Goal: Information Seeking & Learning: Learn about a topic

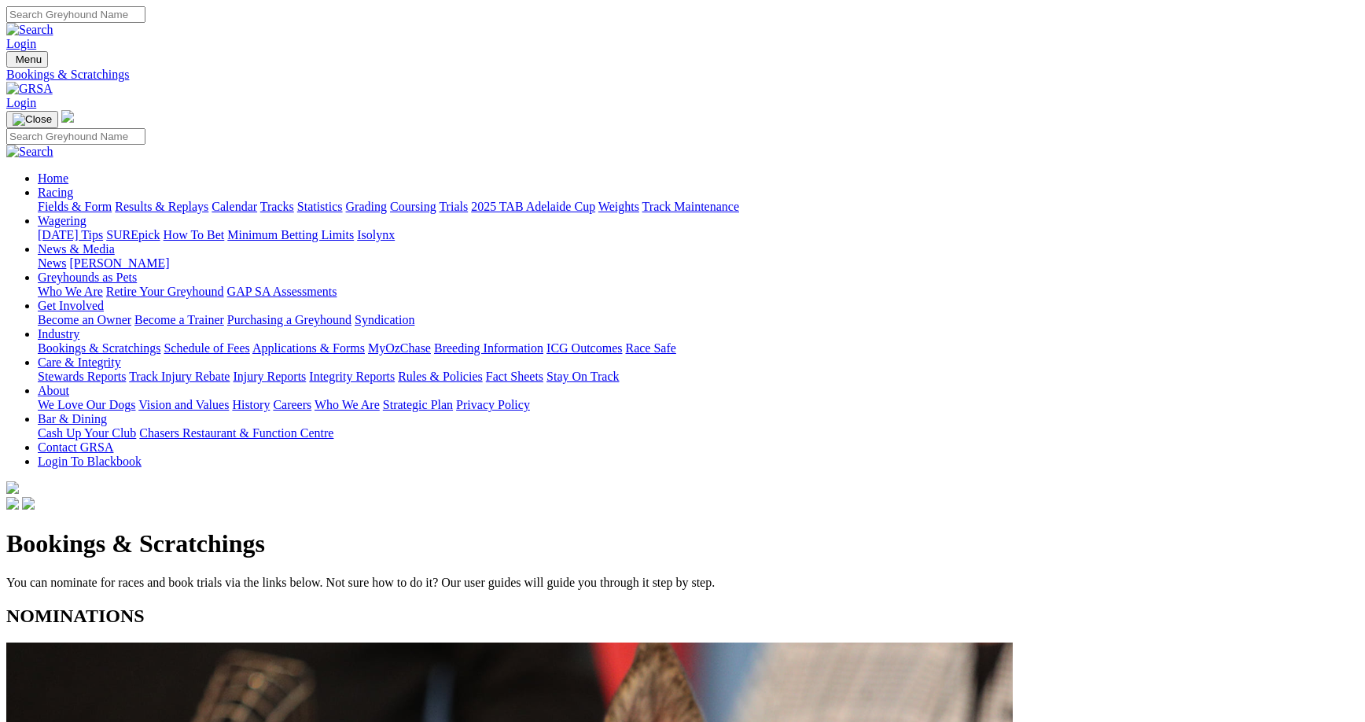
click at [208, 200] on link "Results & Replays" at bounding box center [162, 206] width 94 height 13
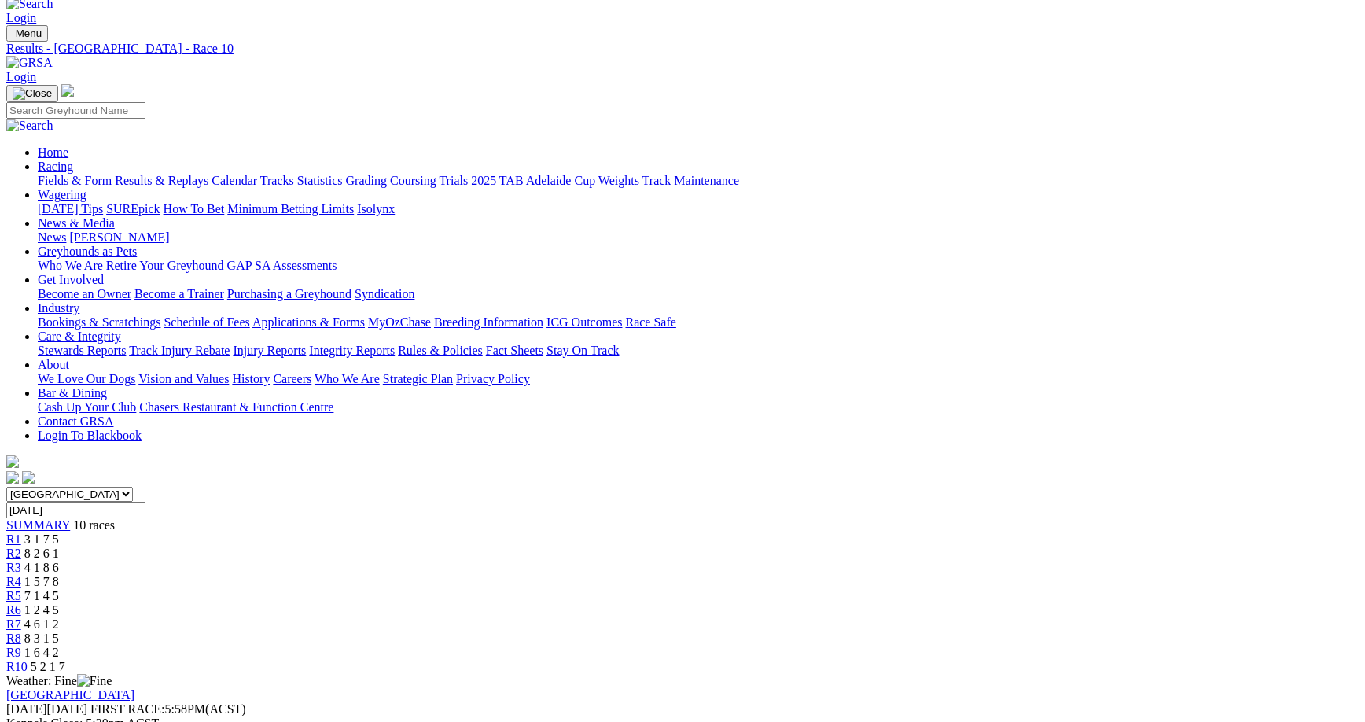
scroll to position [49, 0]
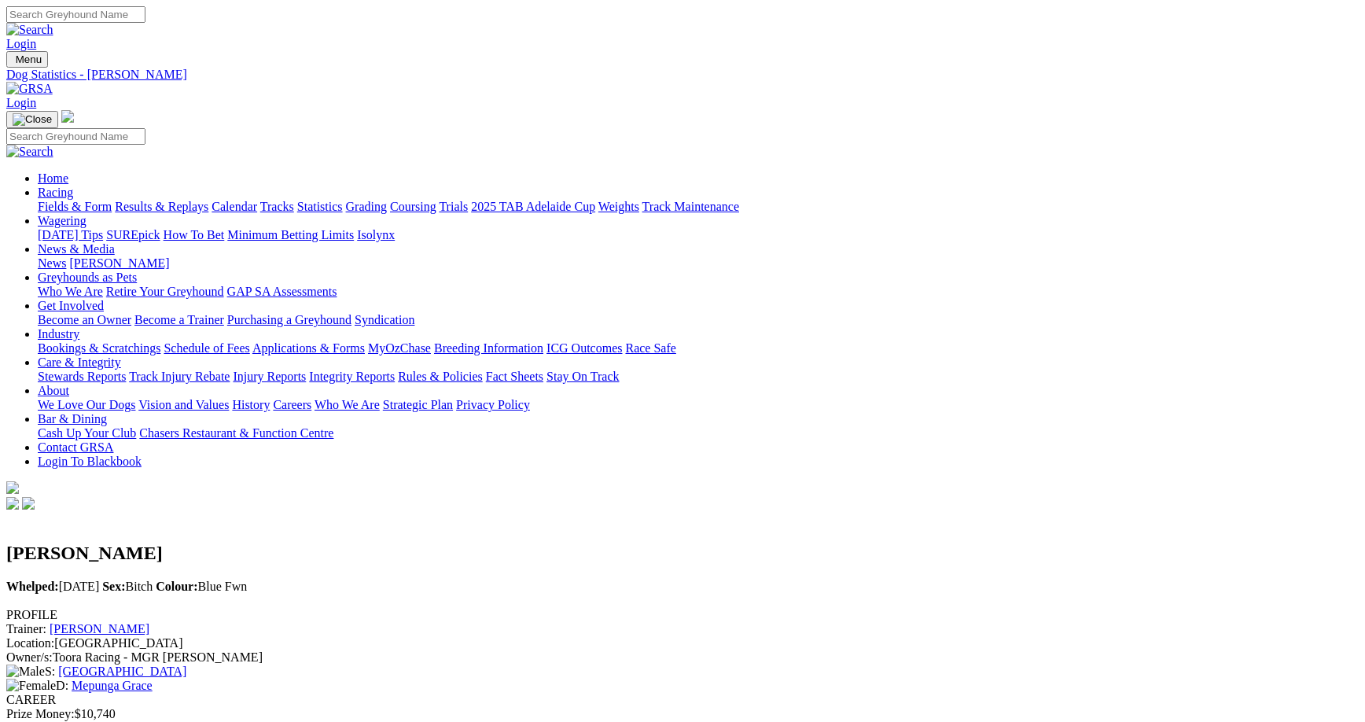
click at [208, 200] on link "Results & Replays" at bounding box center [162, 206] width 94 height 13
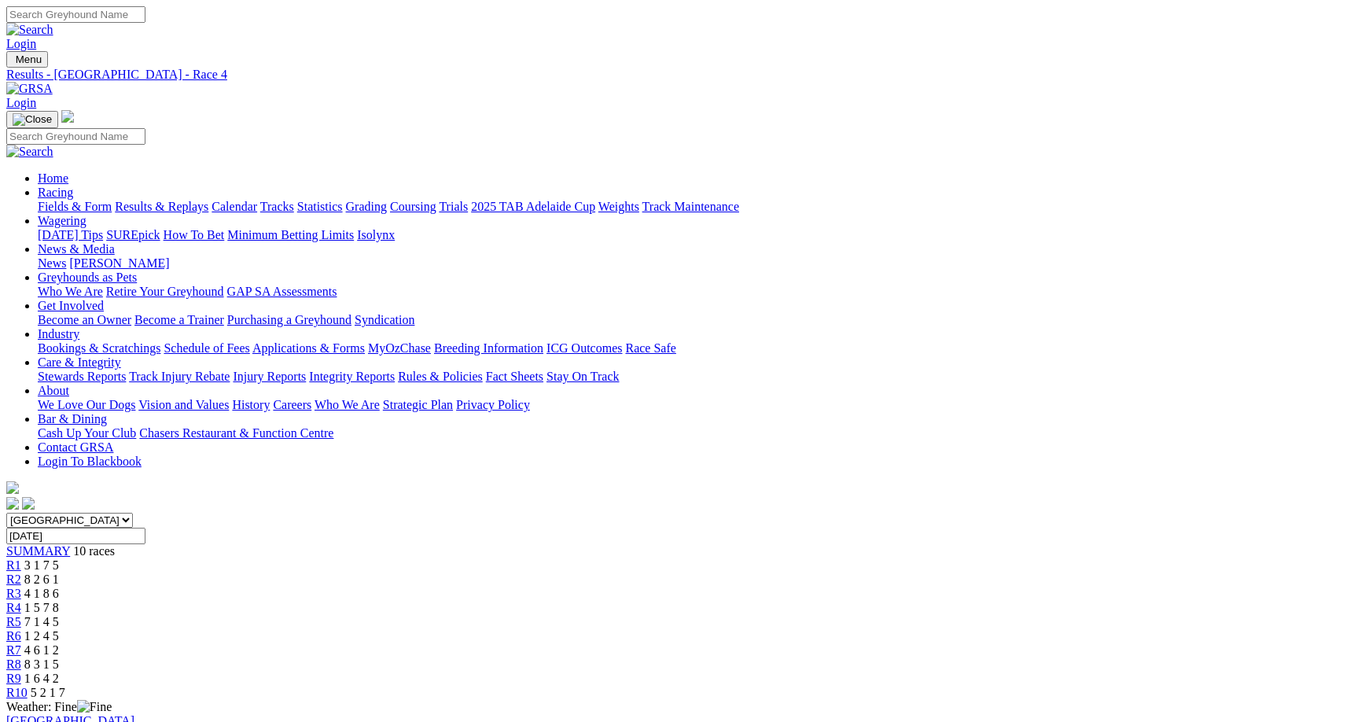
click at [59, 615] on span "7 1 4 5" at bounding box center [41, 621] width 35 height 13
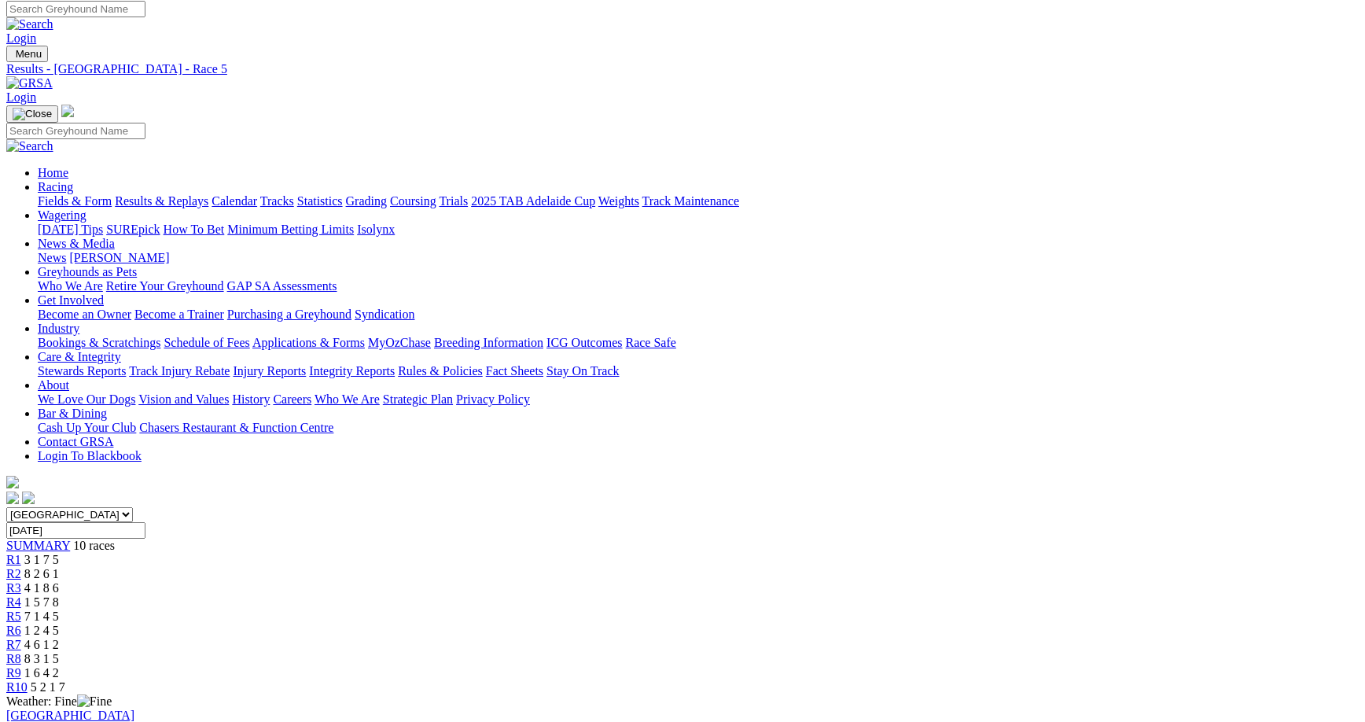
click at [1130, 680] on div "R10 5 2 1 7" at bounding box center [682, 687] width 1352 height 14
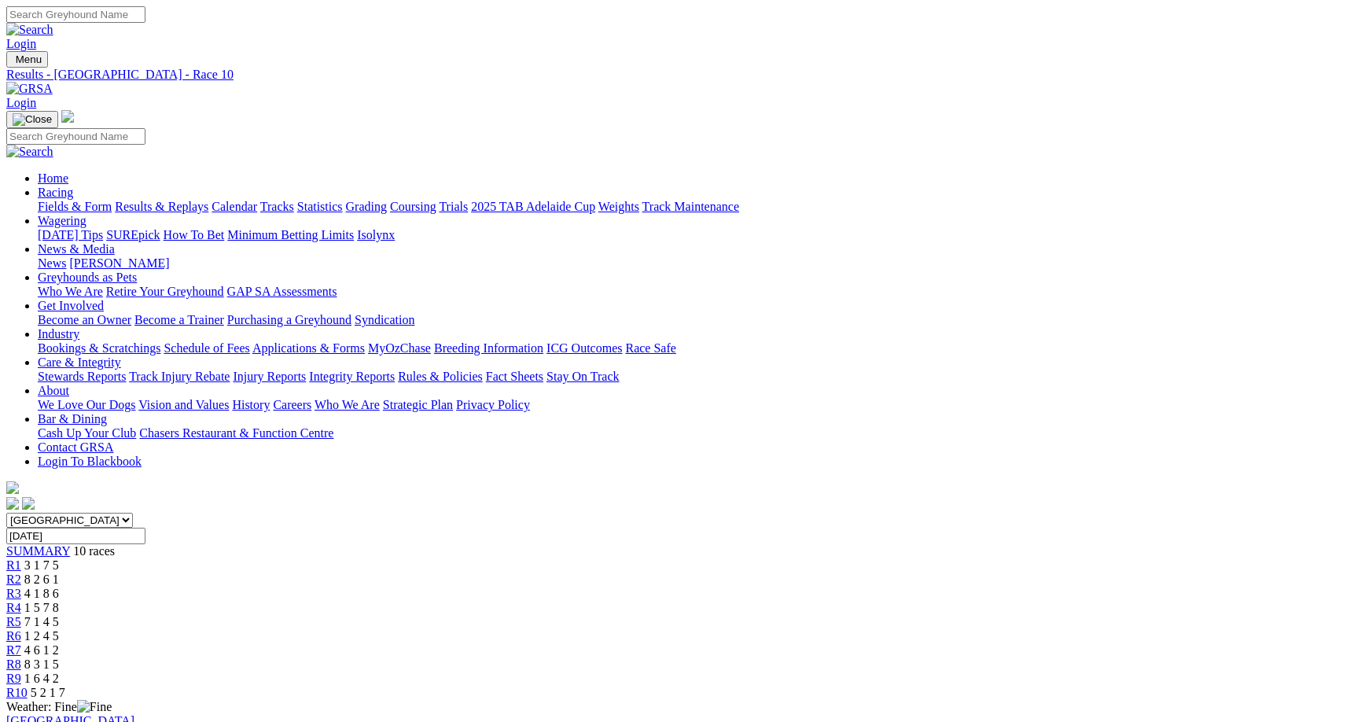
click at [59, 558] on span "3 1 7 5" at bounding box center [41, 564] width 35 height 13
click at [59, 643] on span "4 6 1 2" at bounding box center [41, 649] width 35 height 13
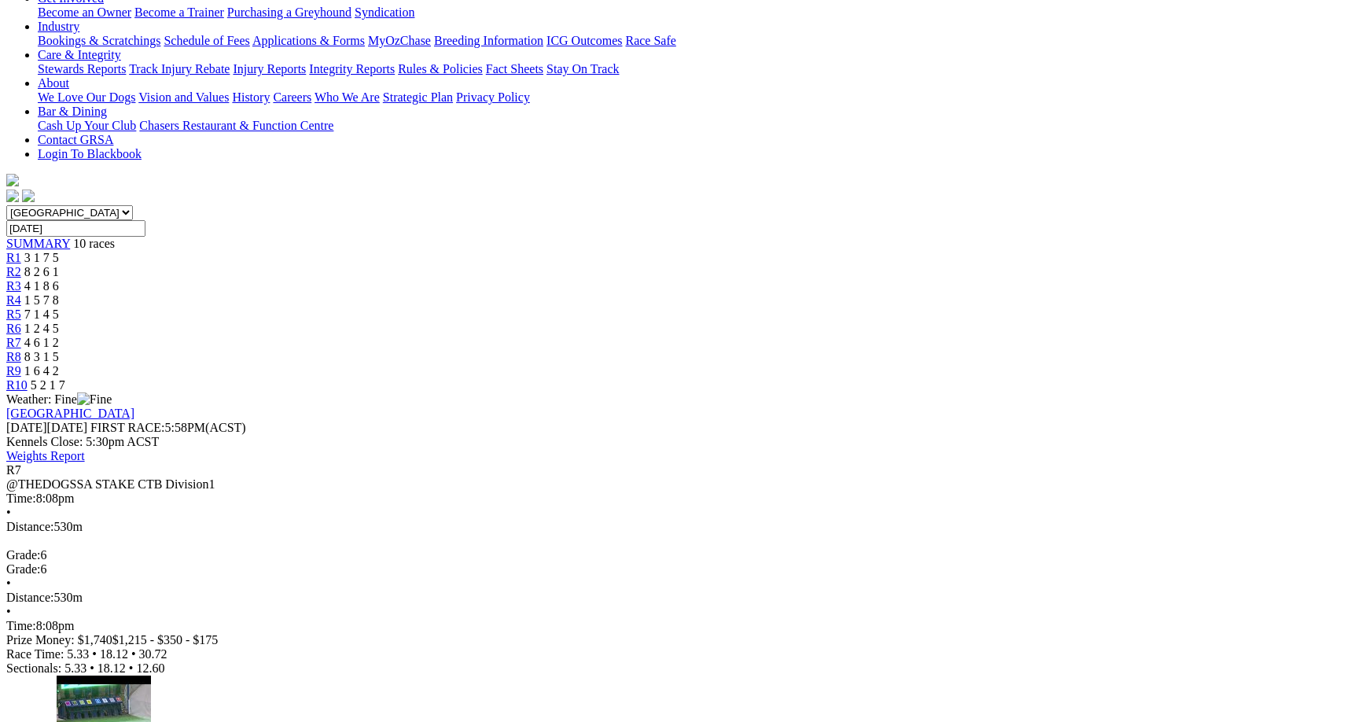
scroll to position [309, 0]
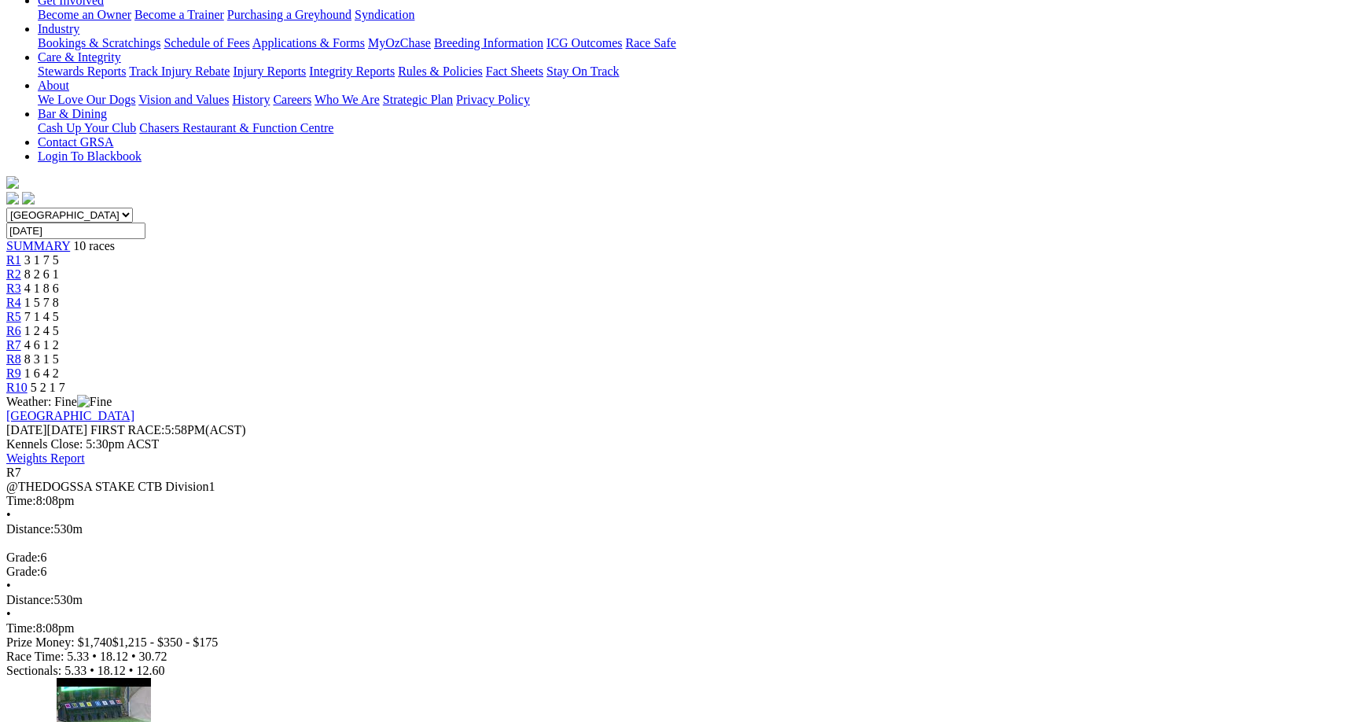
scroll to position [304, 0]
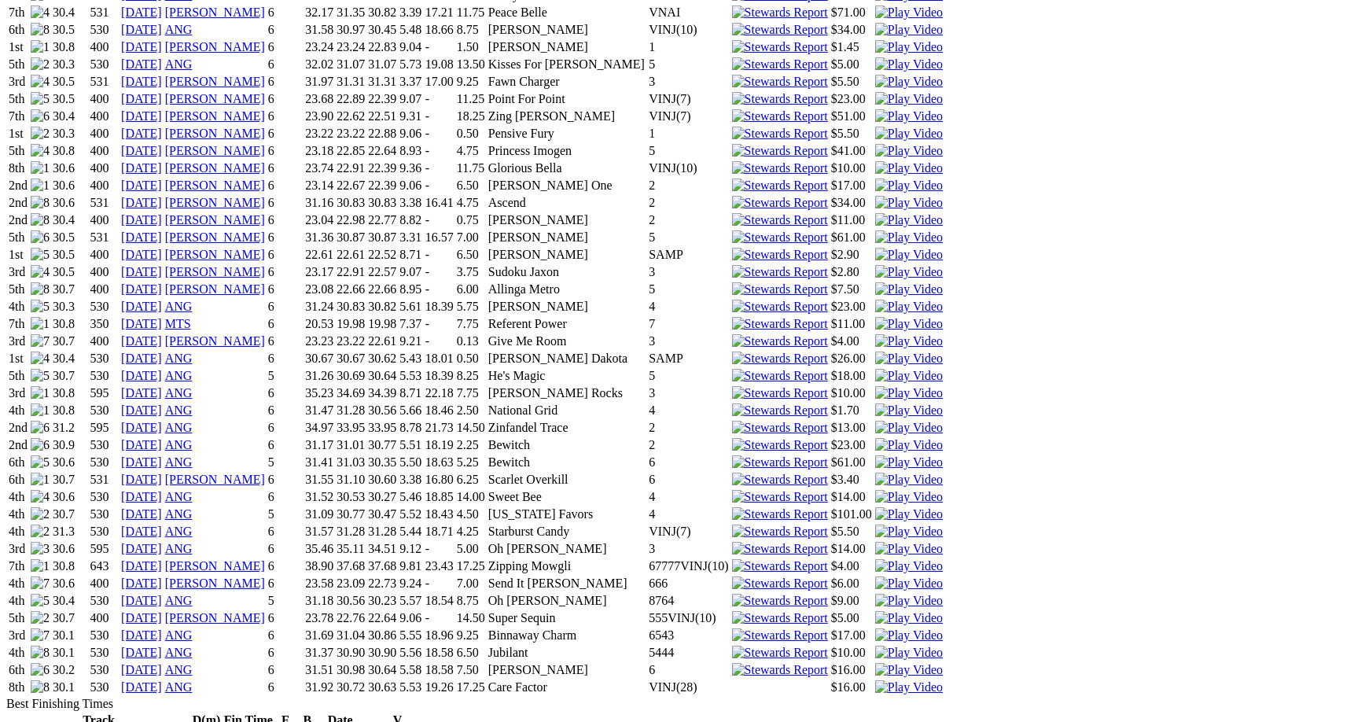
scroll to position [1303, 0]
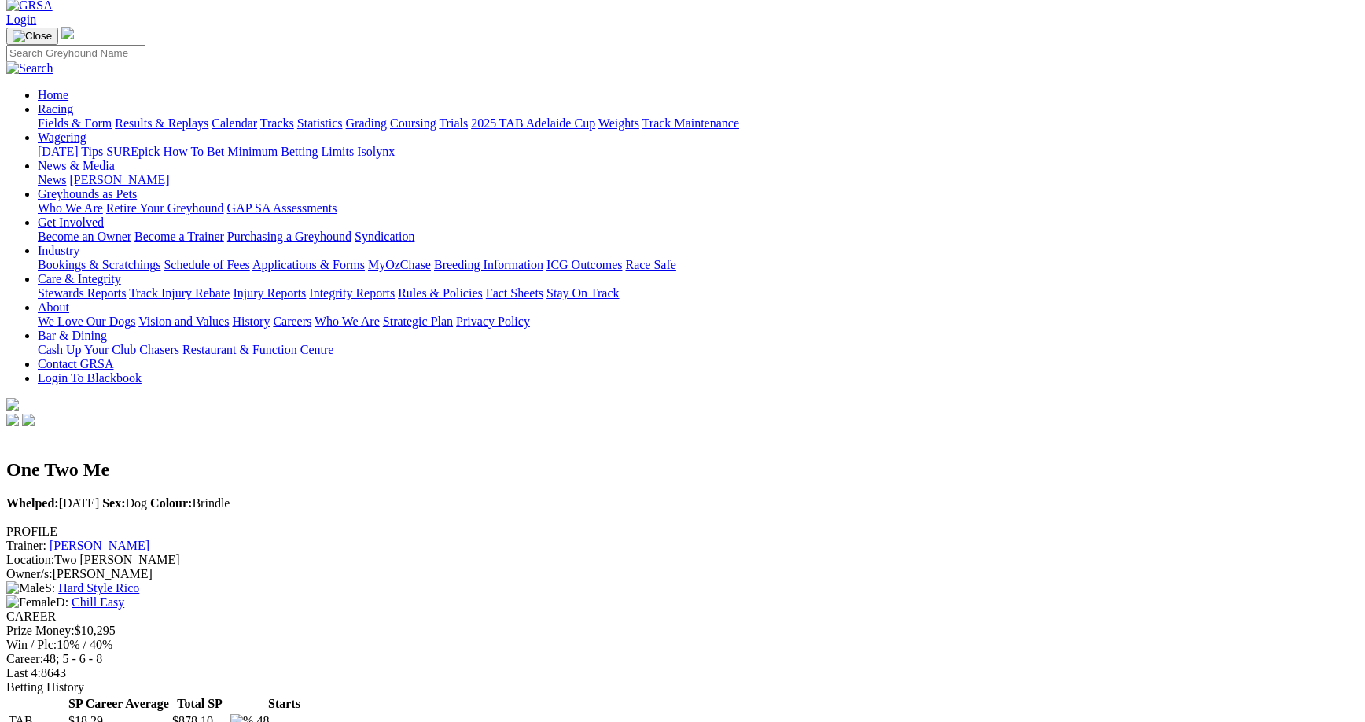
scroll to position [88, 0]
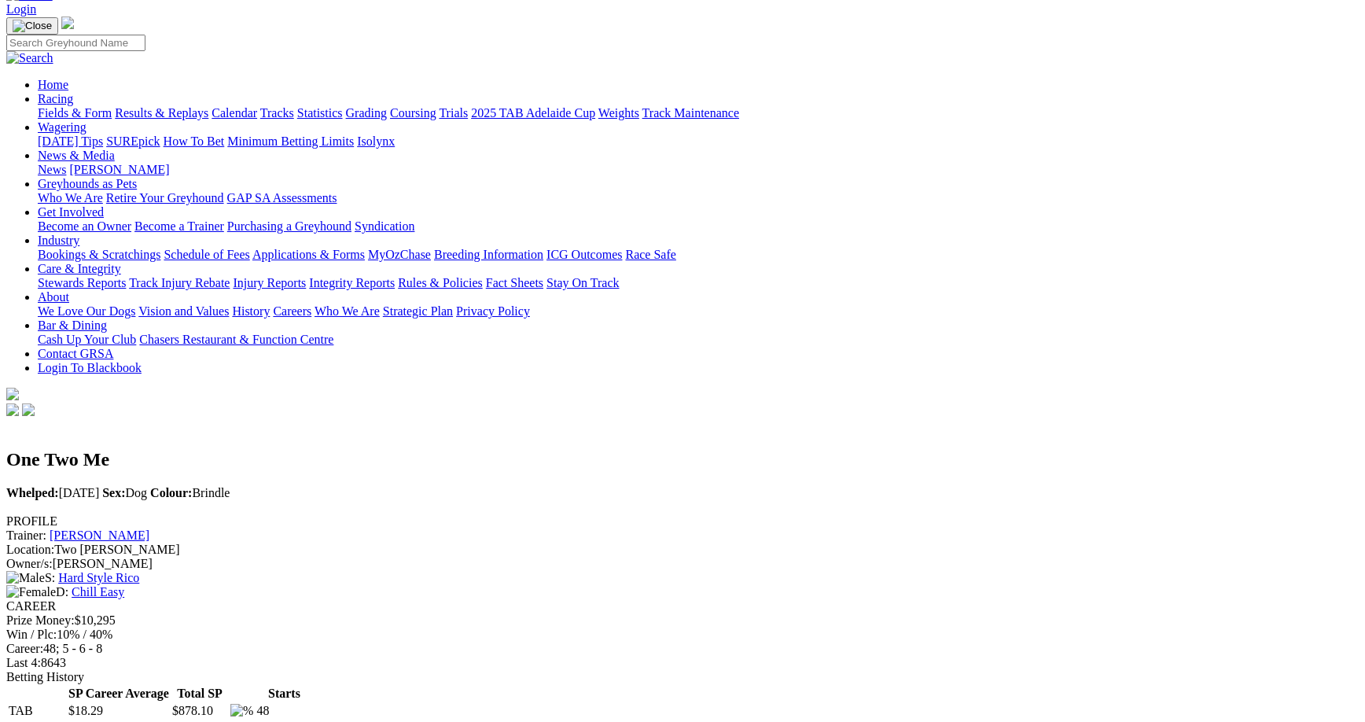
click at [208, 106] on link "Results & Replays" at bounding box center [162, 112] width 94 height 13
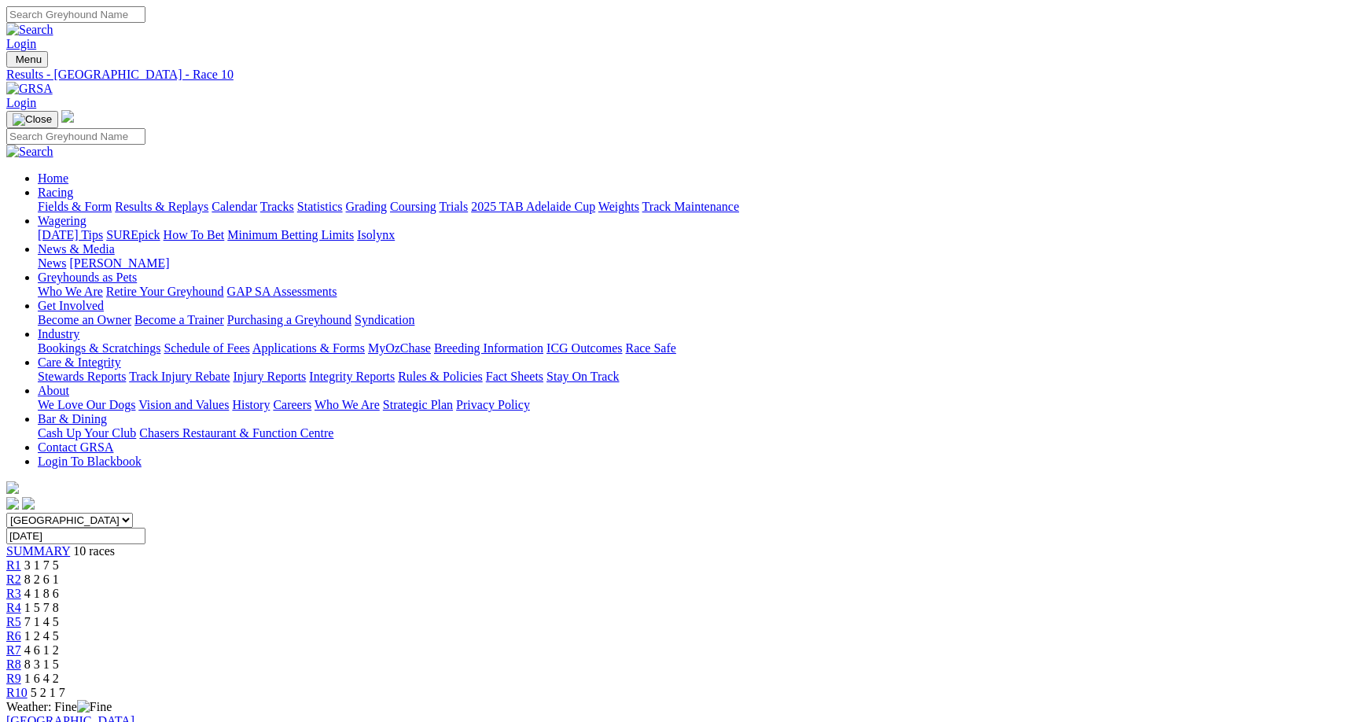
click at [780, 629] on div "R6 1 2 4 5" at bounding box center [682, 636] width 1352 height 14
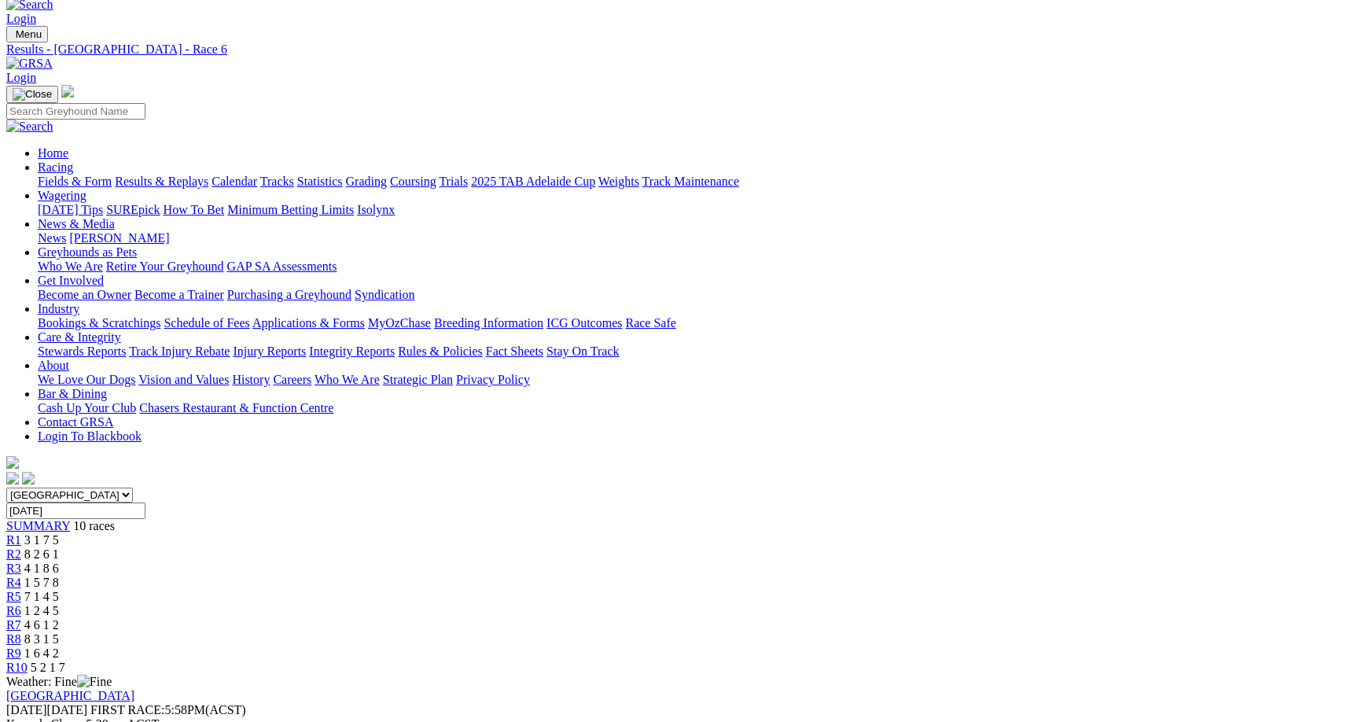
scroll to position [28, 0]
click at [699, 587] on div "R5 7 1 4 5" at bounding box center [682, 594] width 1352 height 14
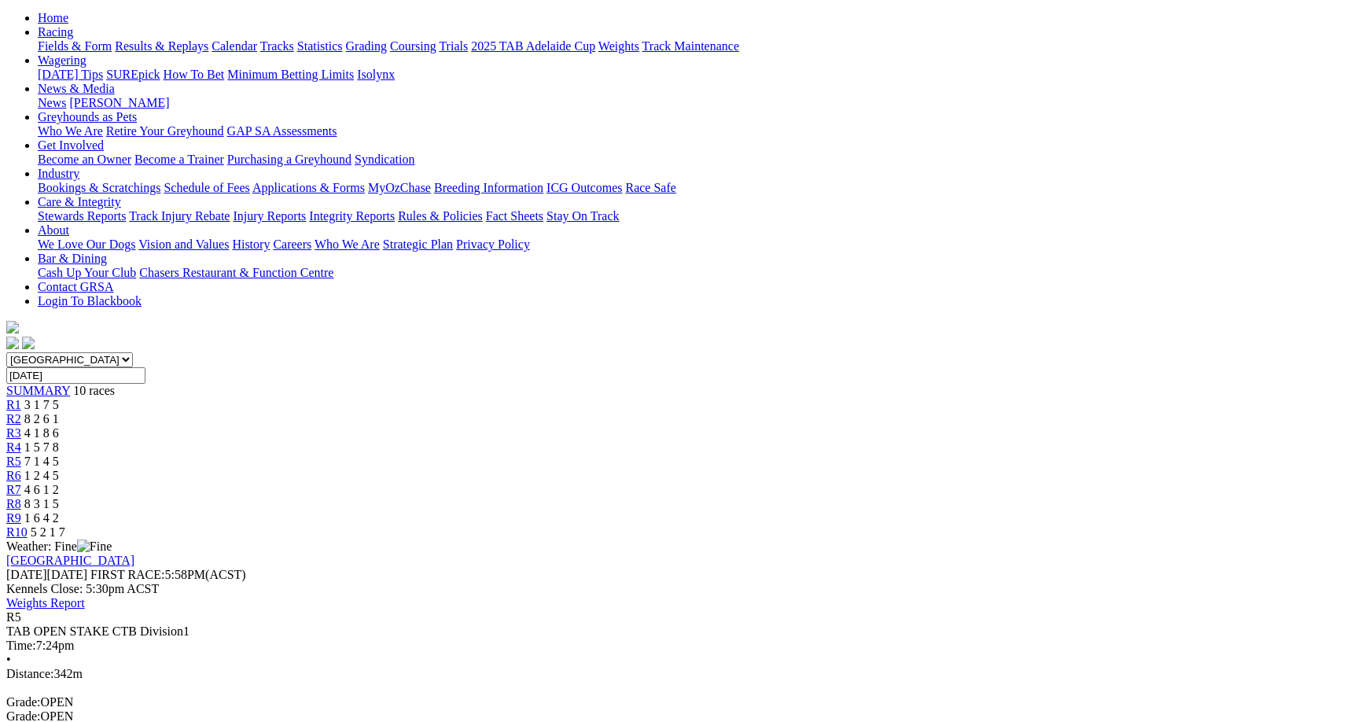
scroll to position [155, 0]
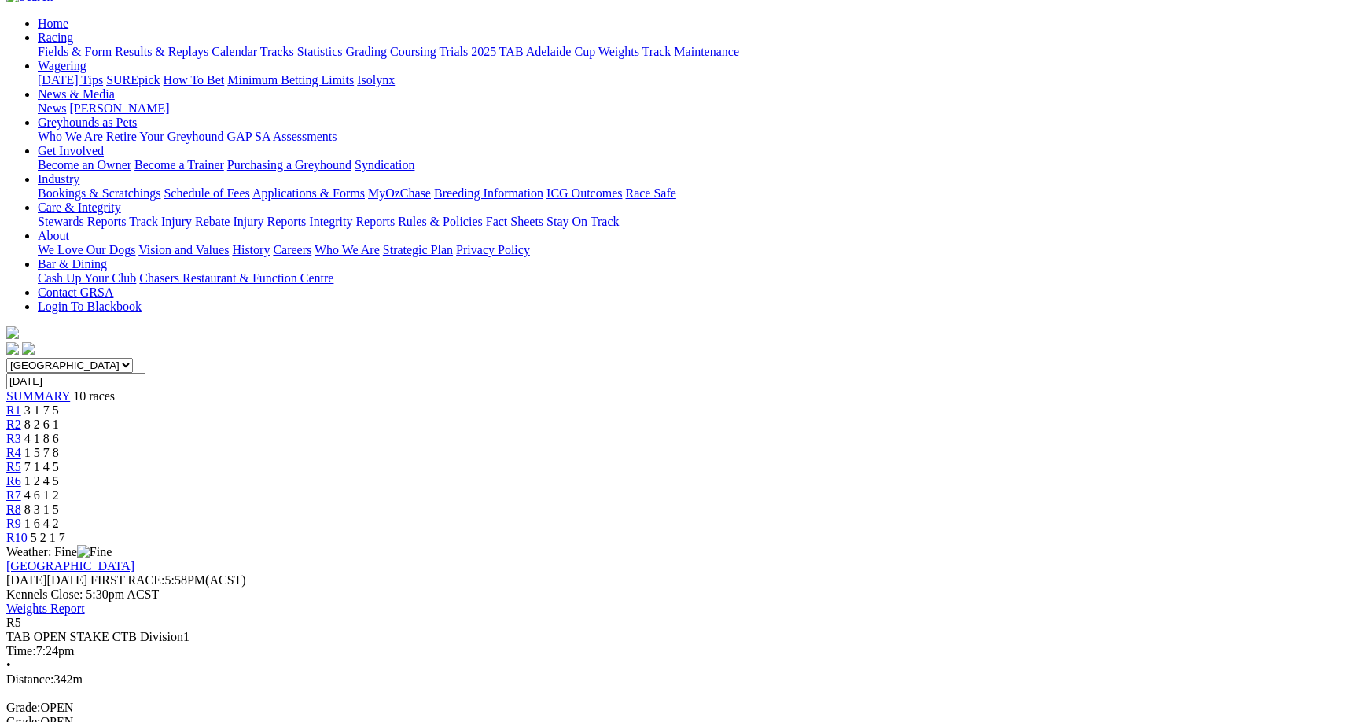
click at [59, 488] on span "4 6 1 2" at bounding box center [41, 494] width 35 height 13
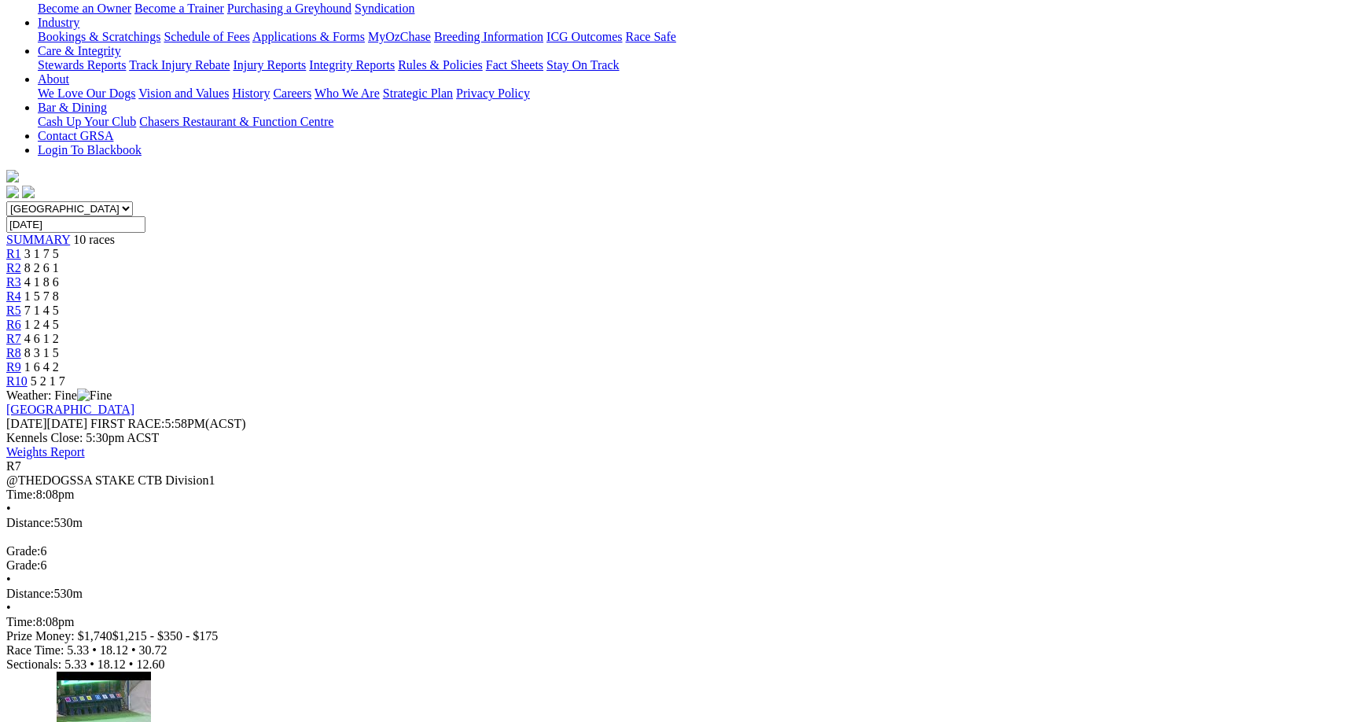
scroll to position [390, 0]
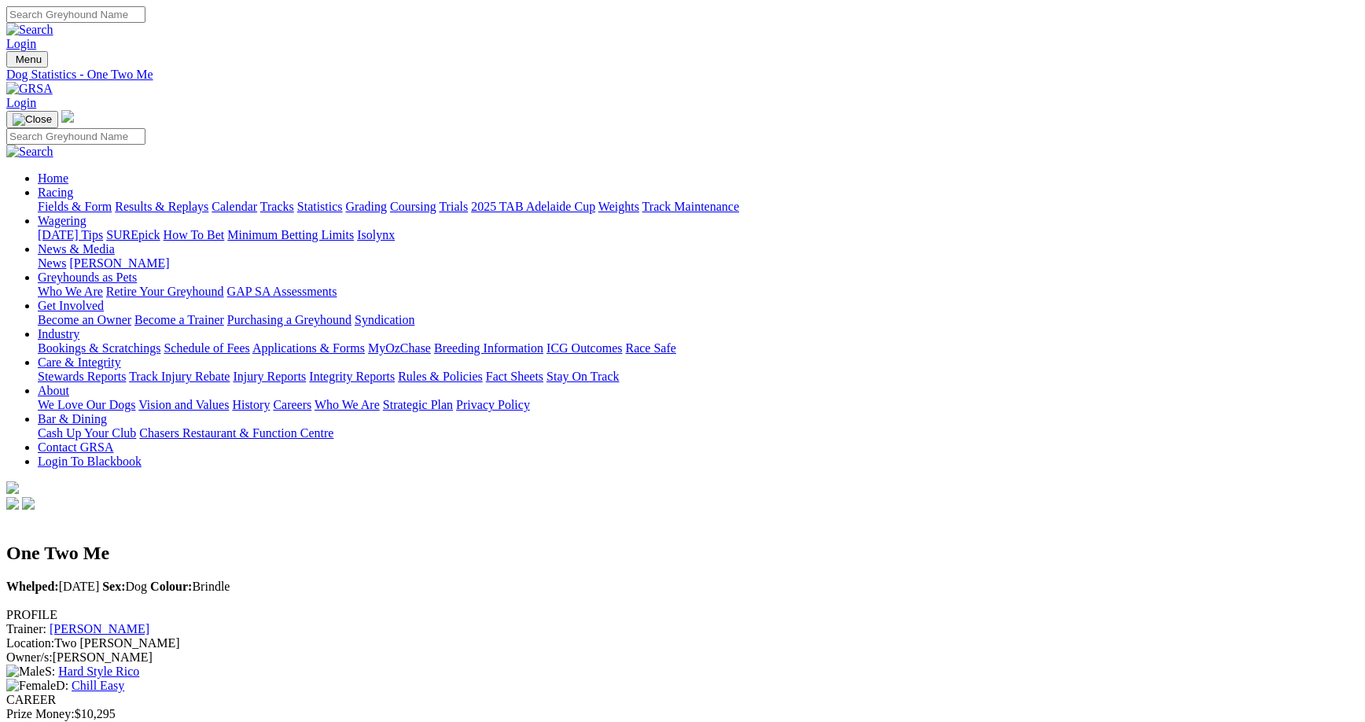
click at [208, 200] on link "Results & Replays" at bounding box center [162, 206] width 94 height 13
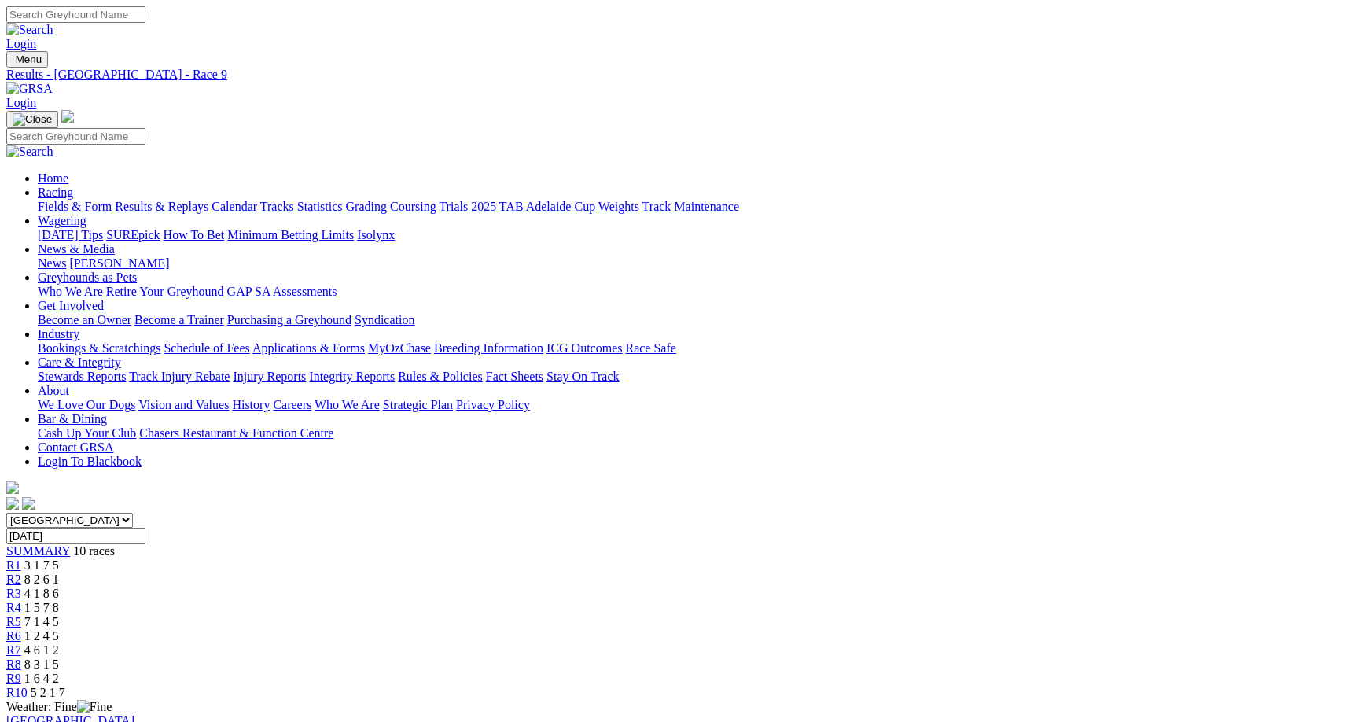
click at [65, 686] on span "5 2 1 7" at bounding box center [48, 692] width 35 height 13
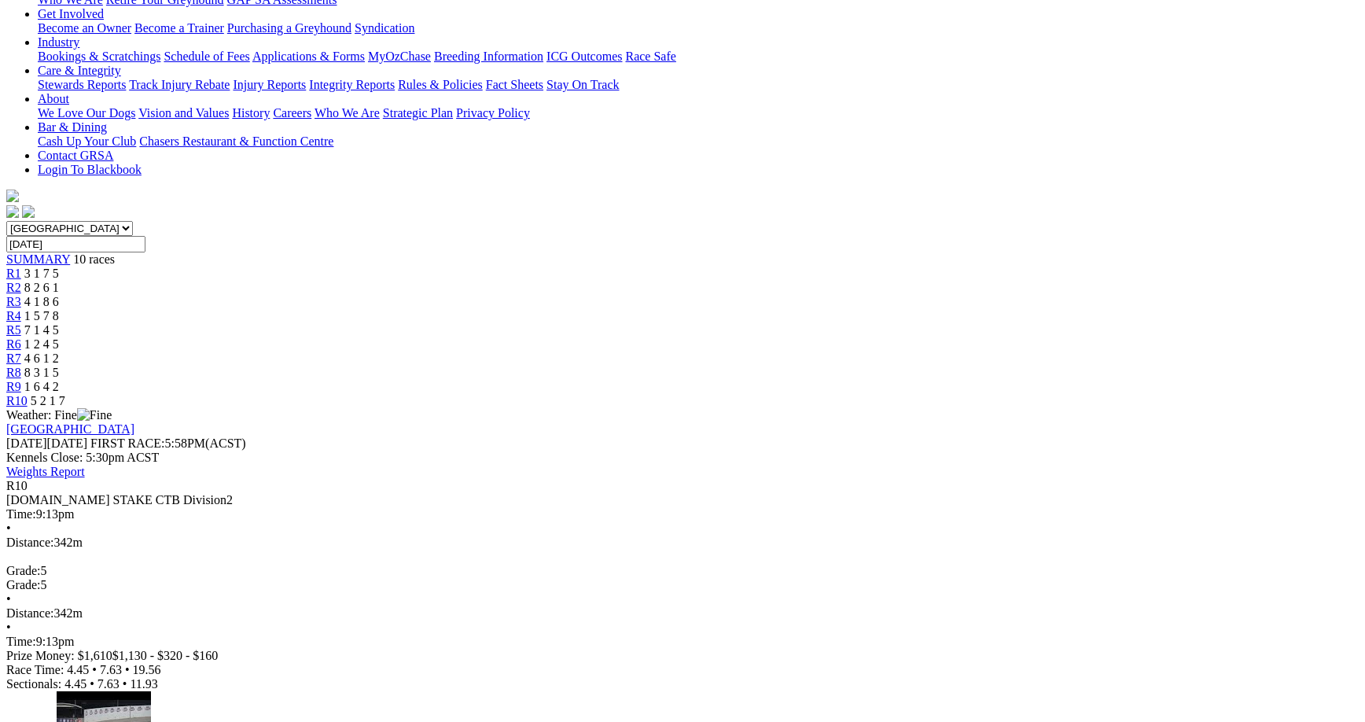
scroll to position [305, 0]
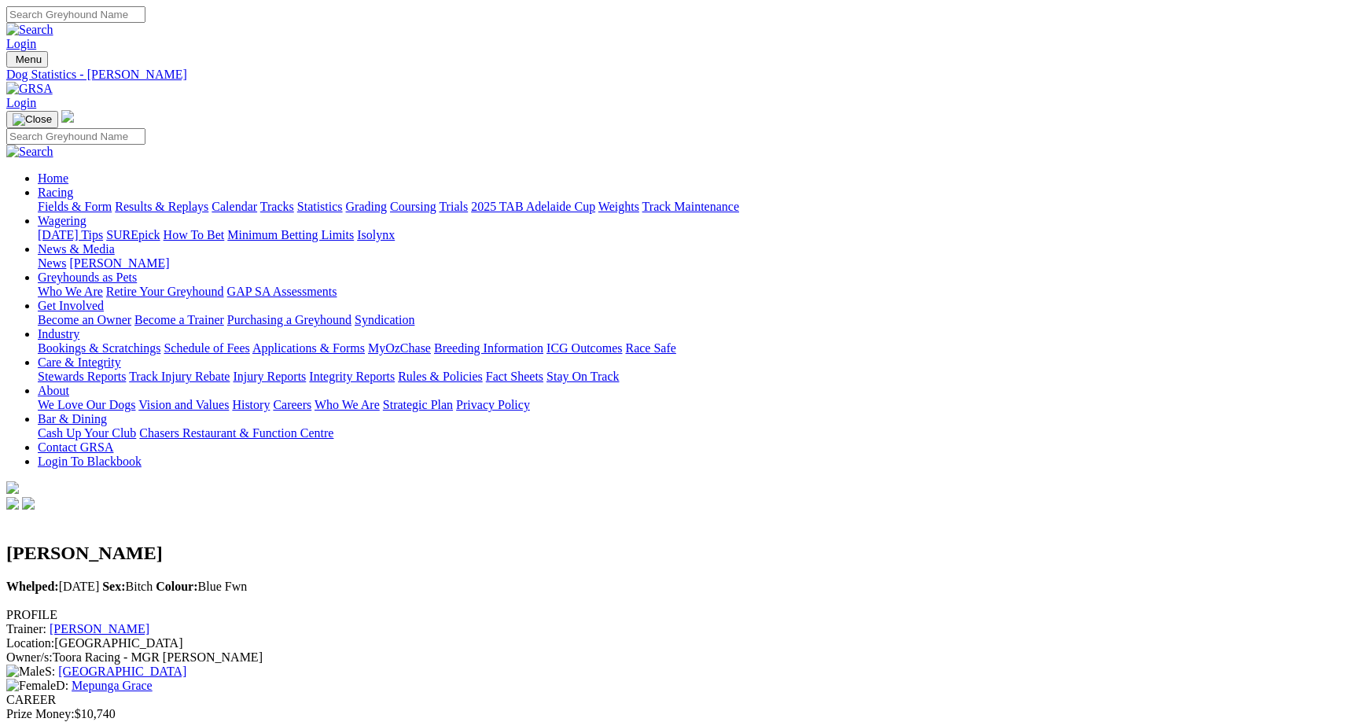
click at [208, 200] on link "Results & Replays" at bounding box center [162, 206] width 94 height 13
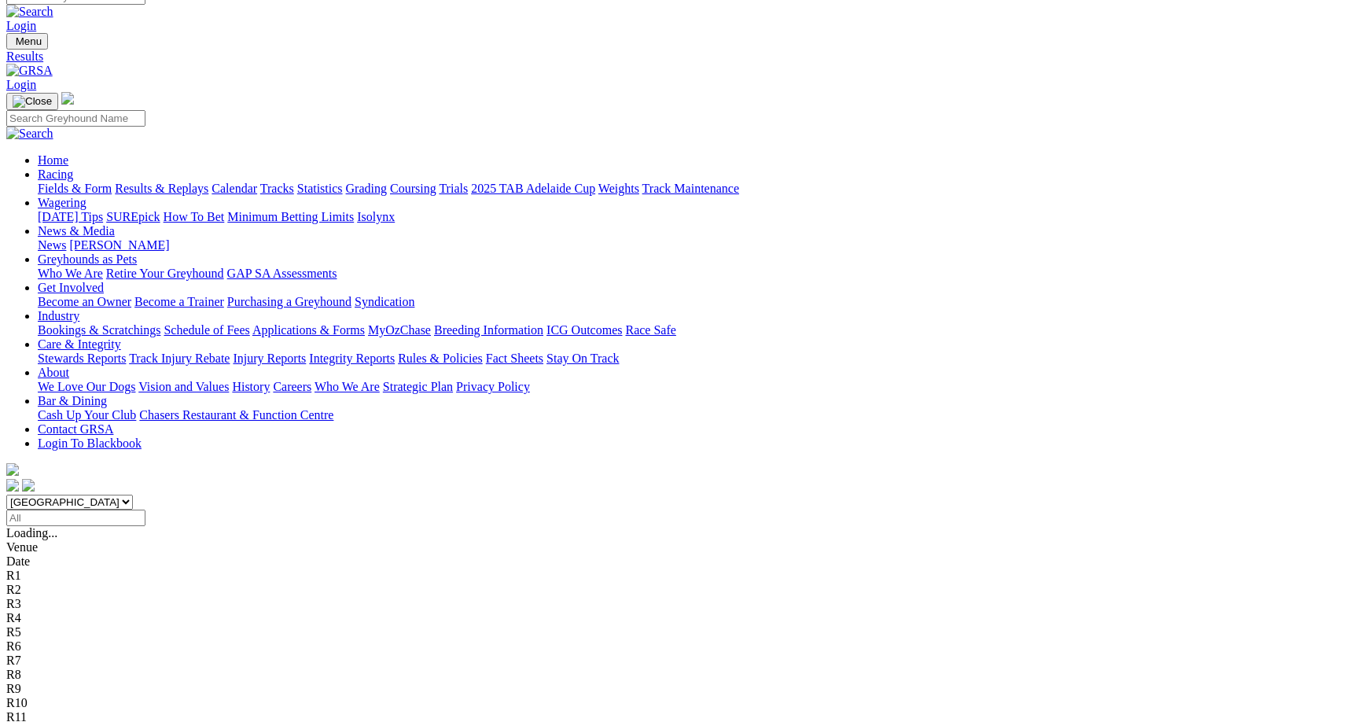
scroll to position [20, 0]
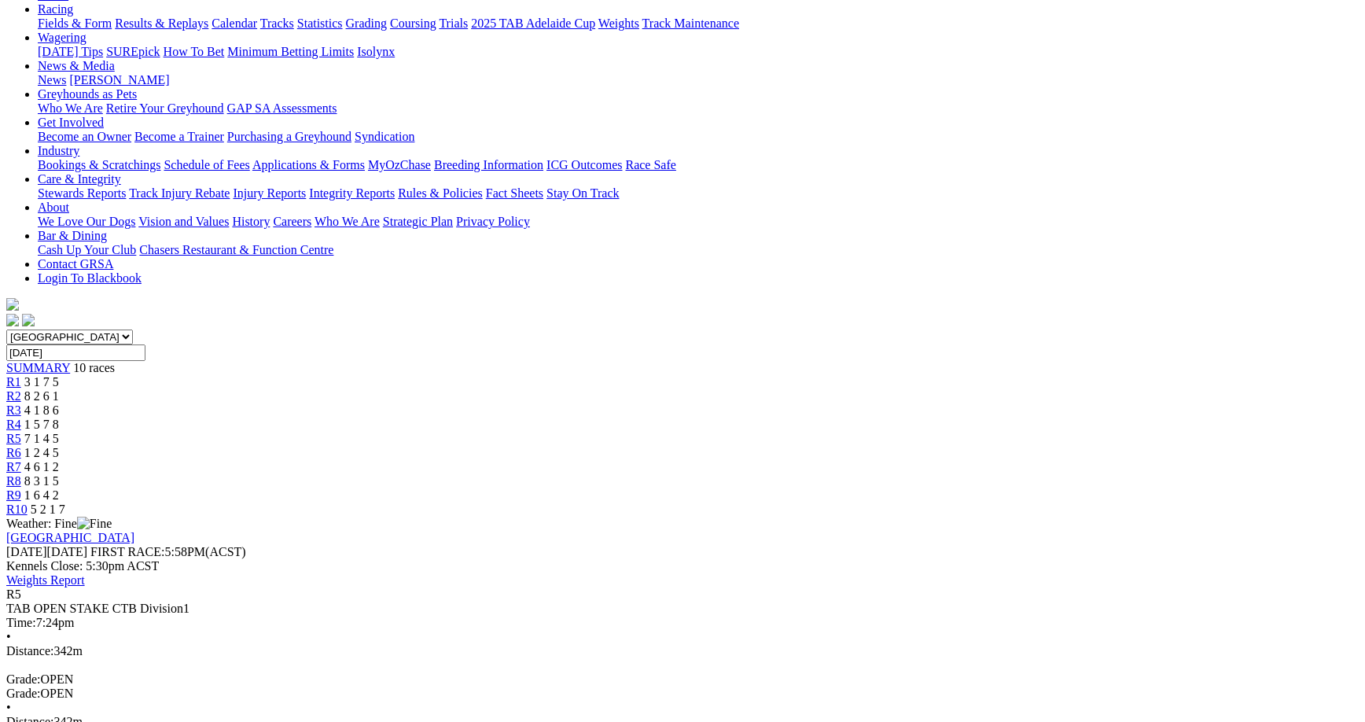
scroll to position [168, 0]
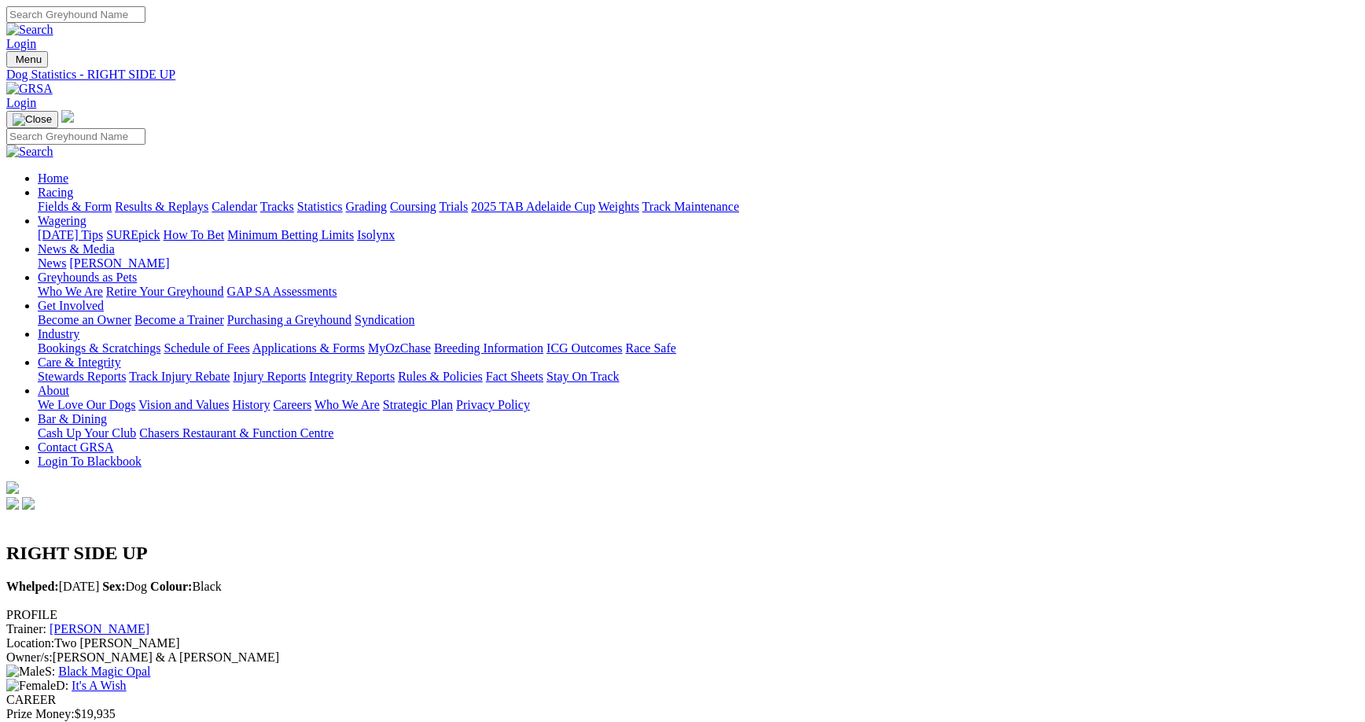
click at [126, 370] on link "Stewards Reports" at bounding box center [82, 376] width 88 height 13
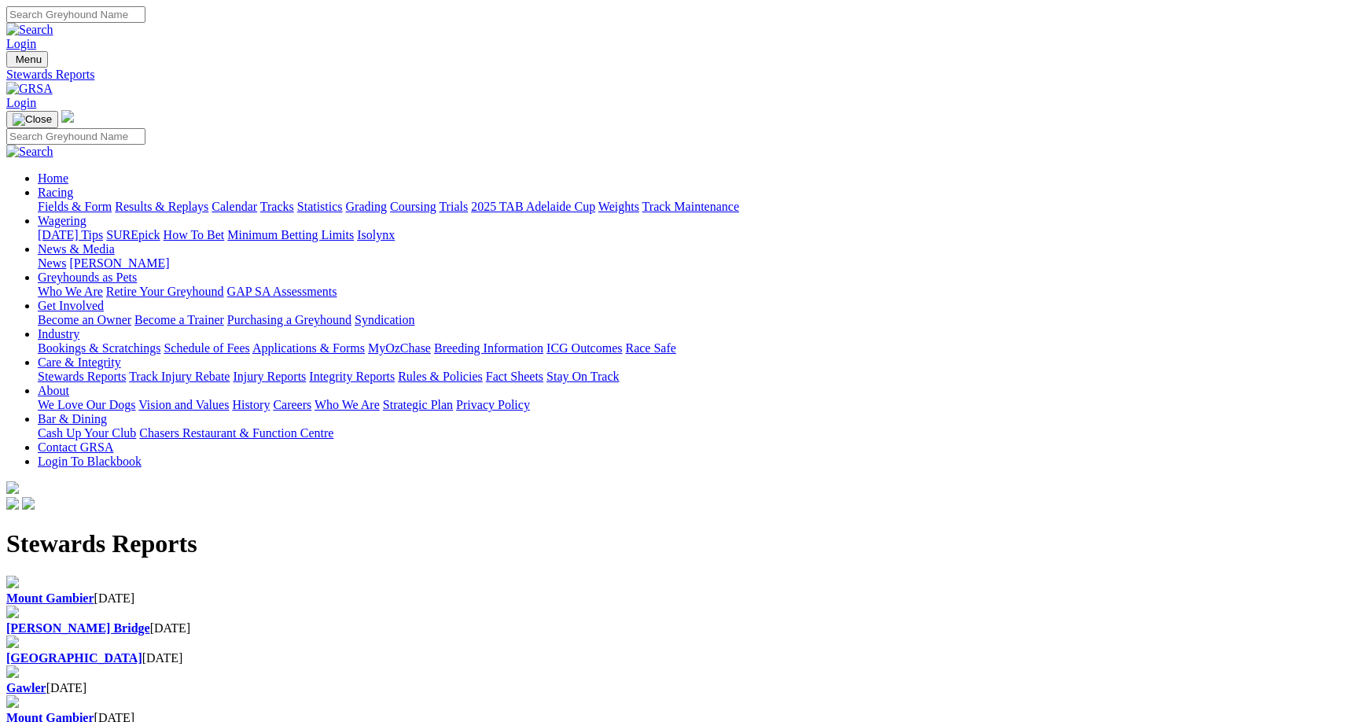
click at [208, 200] on link "Results & Replays" at bounding box center [162, 206] width 94 height 13
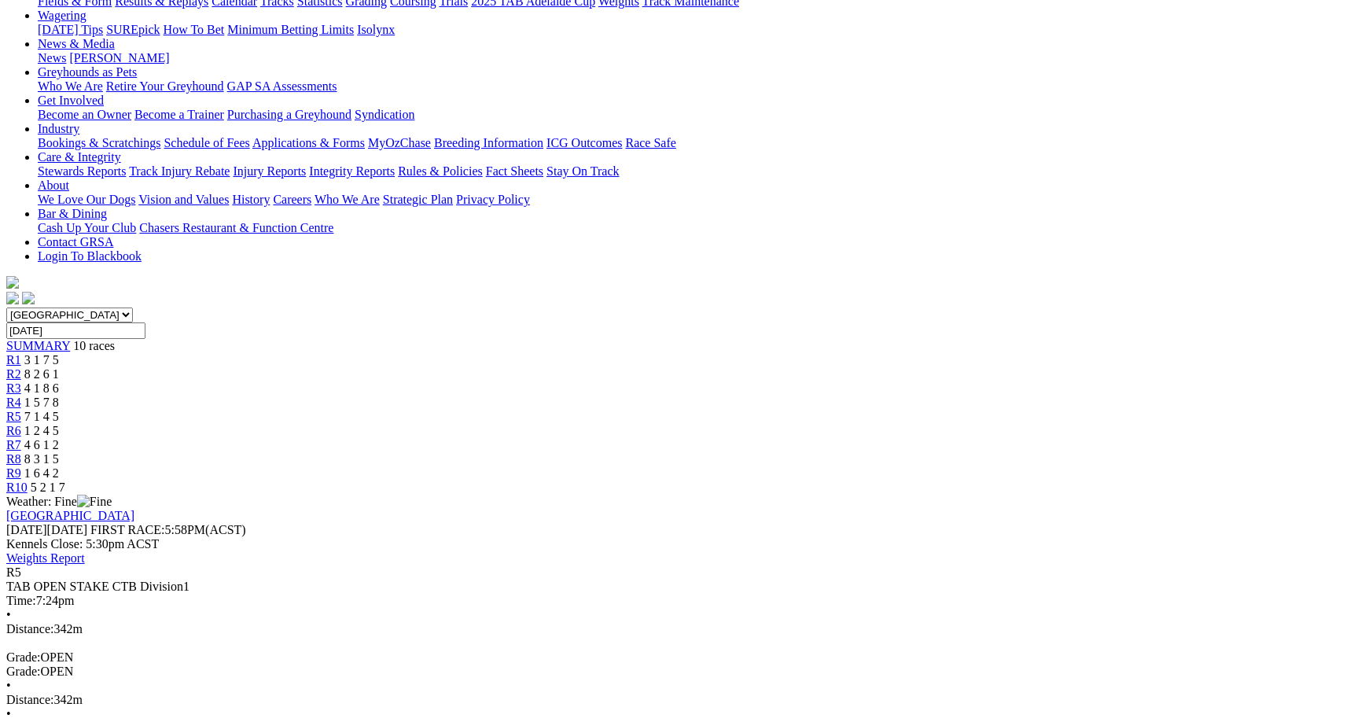
scroll to position [207, 0]
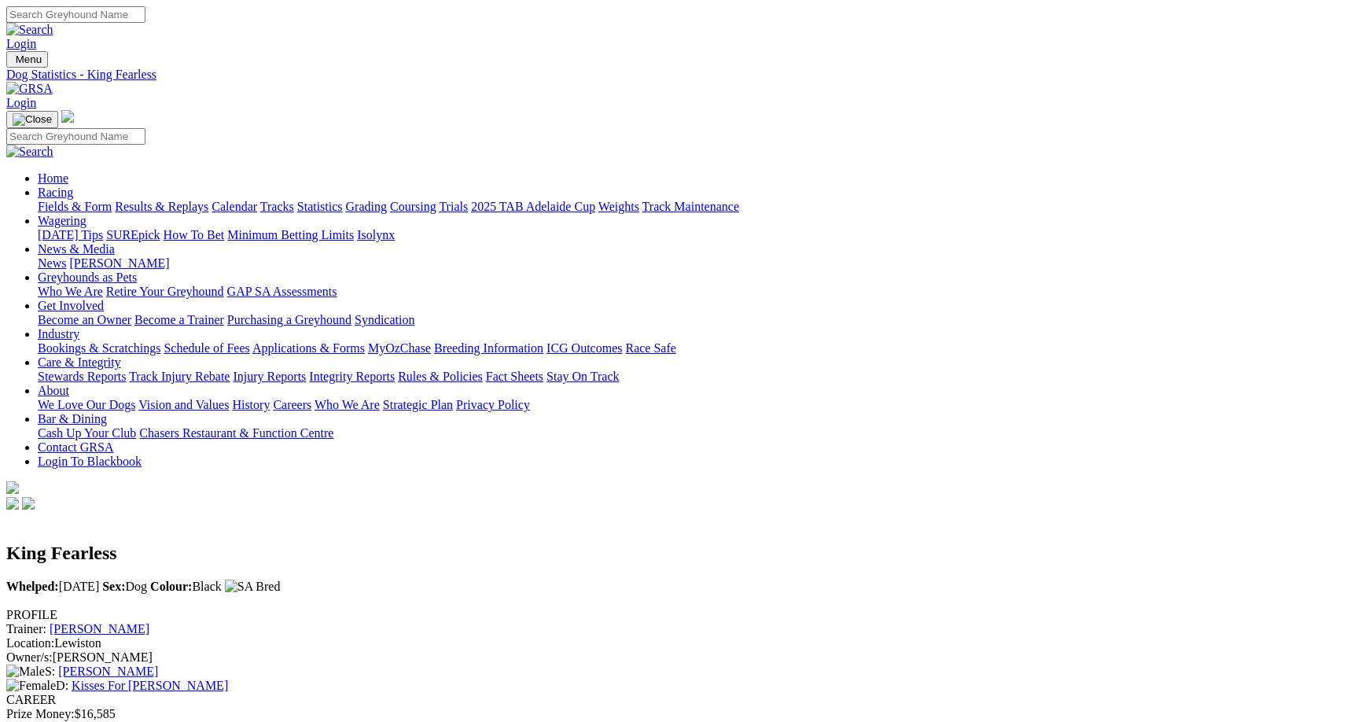
click at [112, 200] on link "Fields & Form" at bounding box center [75, 206] width 74 height 13
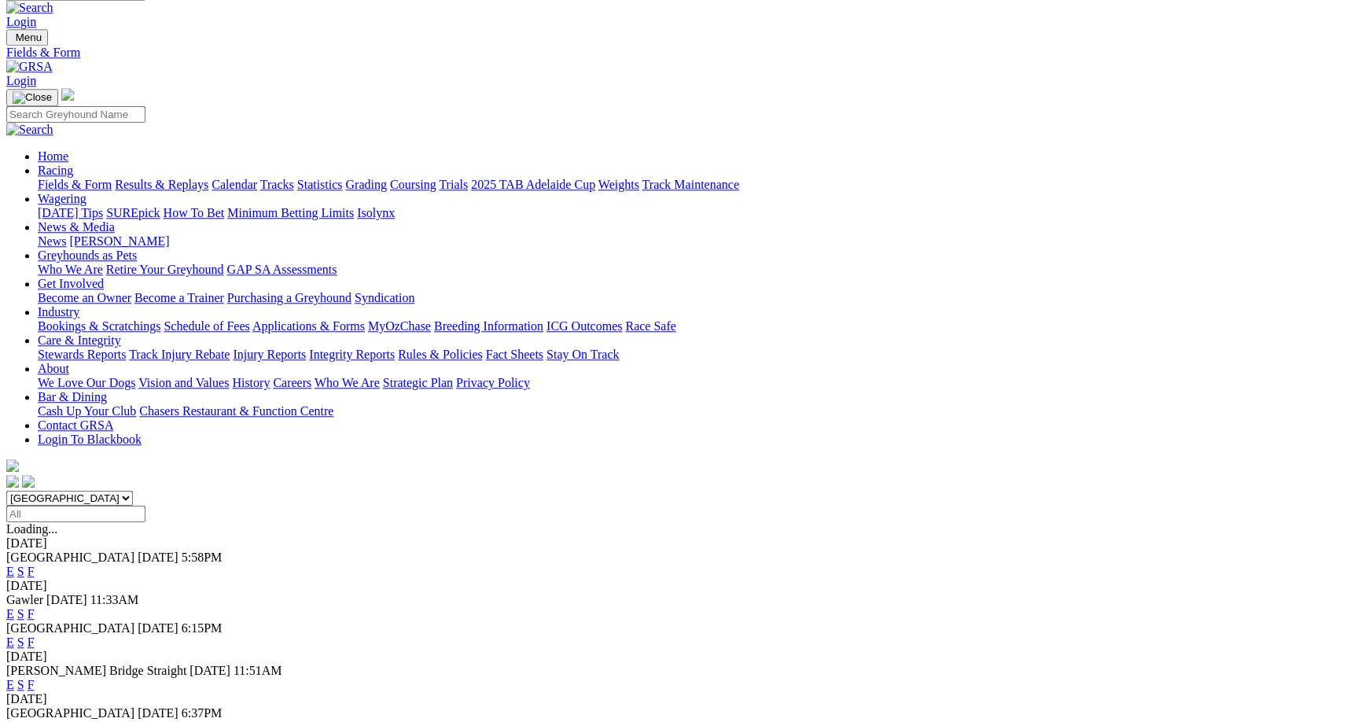
scroll to position [24, 0]
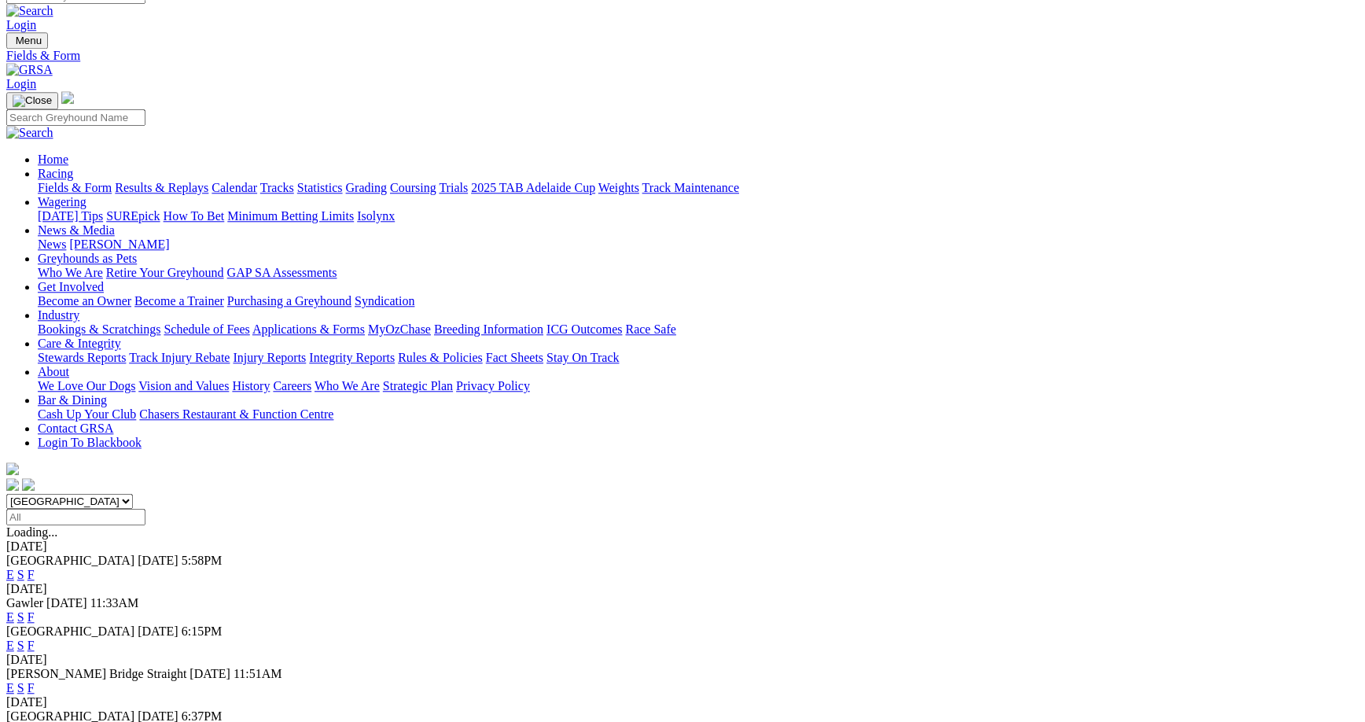
click at [35, 638] on link "F" at bounding box center [31, 644] width 7 height 13
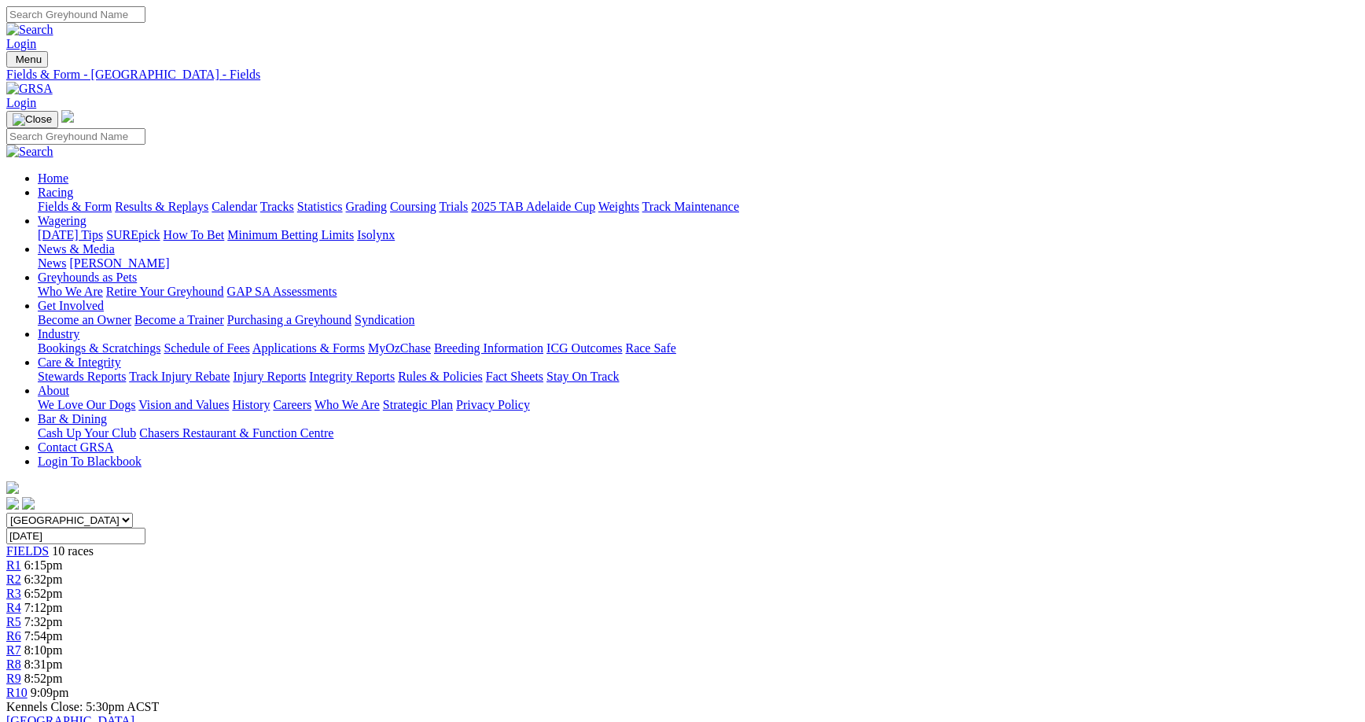
click at [112, 200] on link "Fields & Form" at bounding box center [75, 206] width 74 height 13
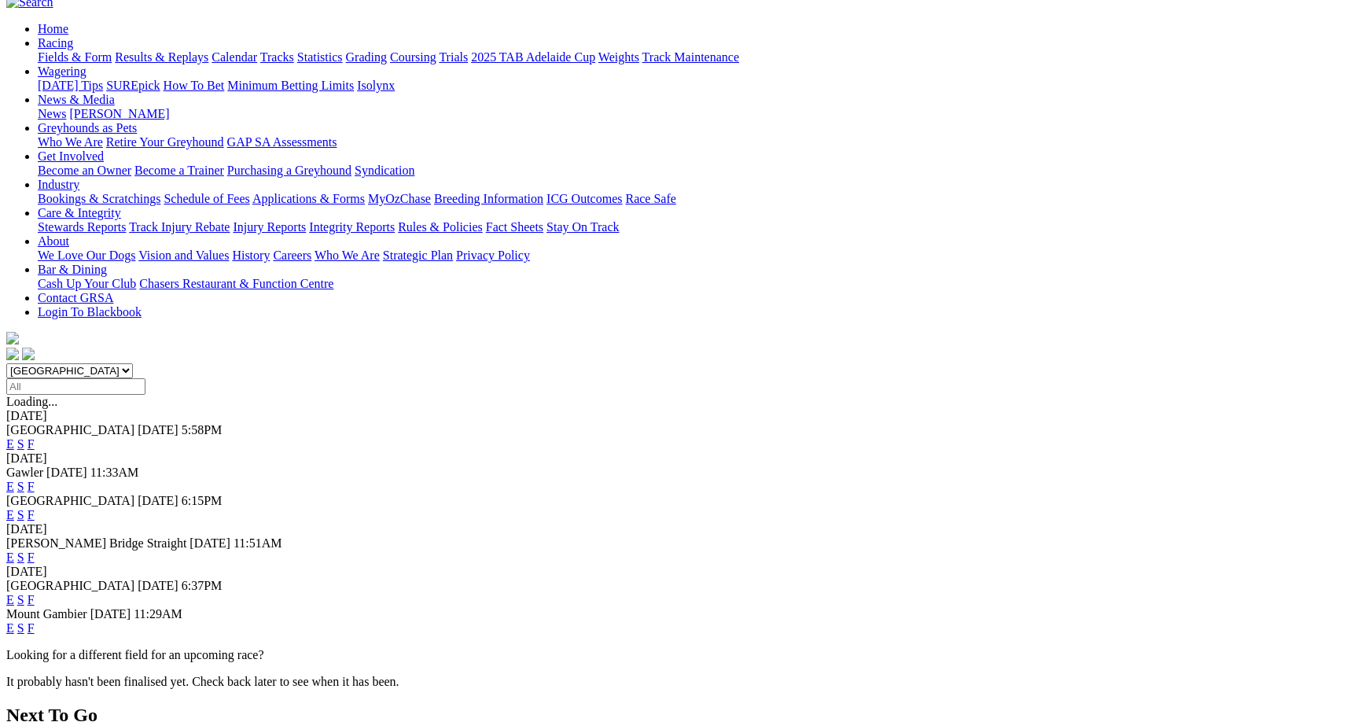
scroll to position [213, 0]
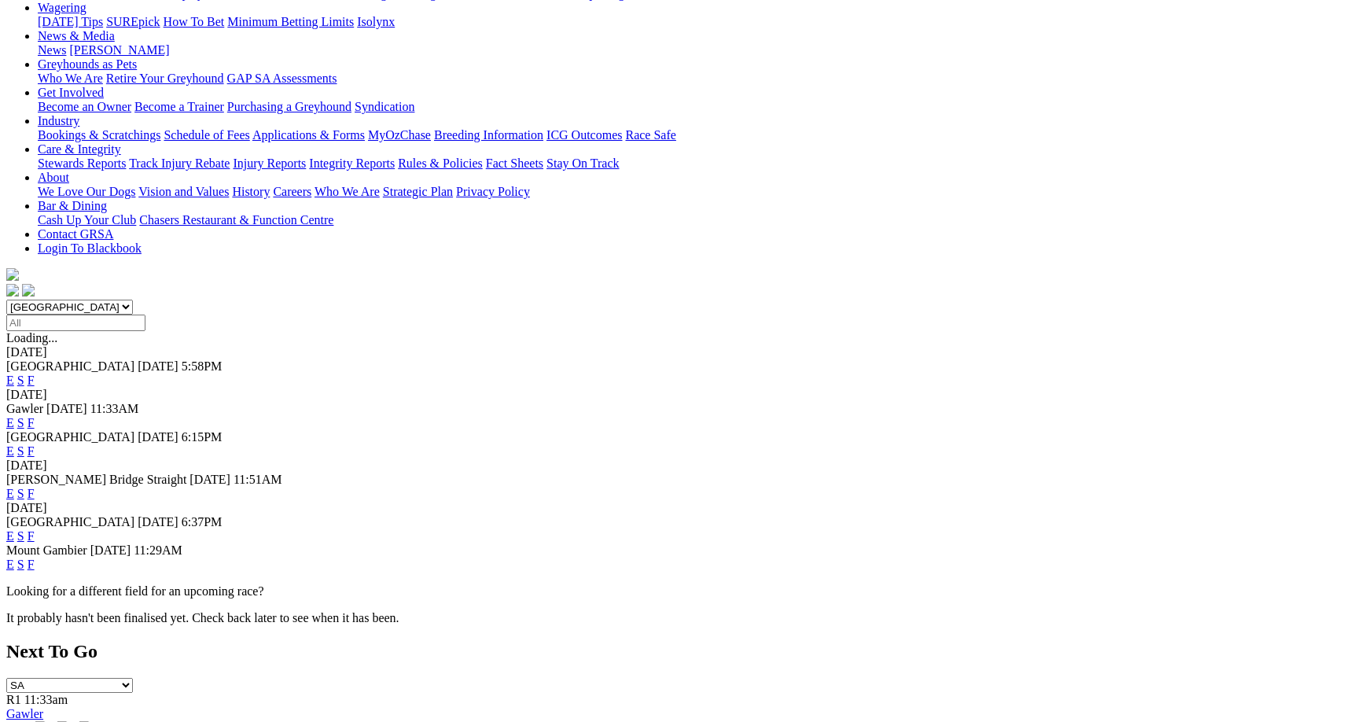
click at [35, 529] on link "F" at bounding box center [31, 535] width 7 height 13
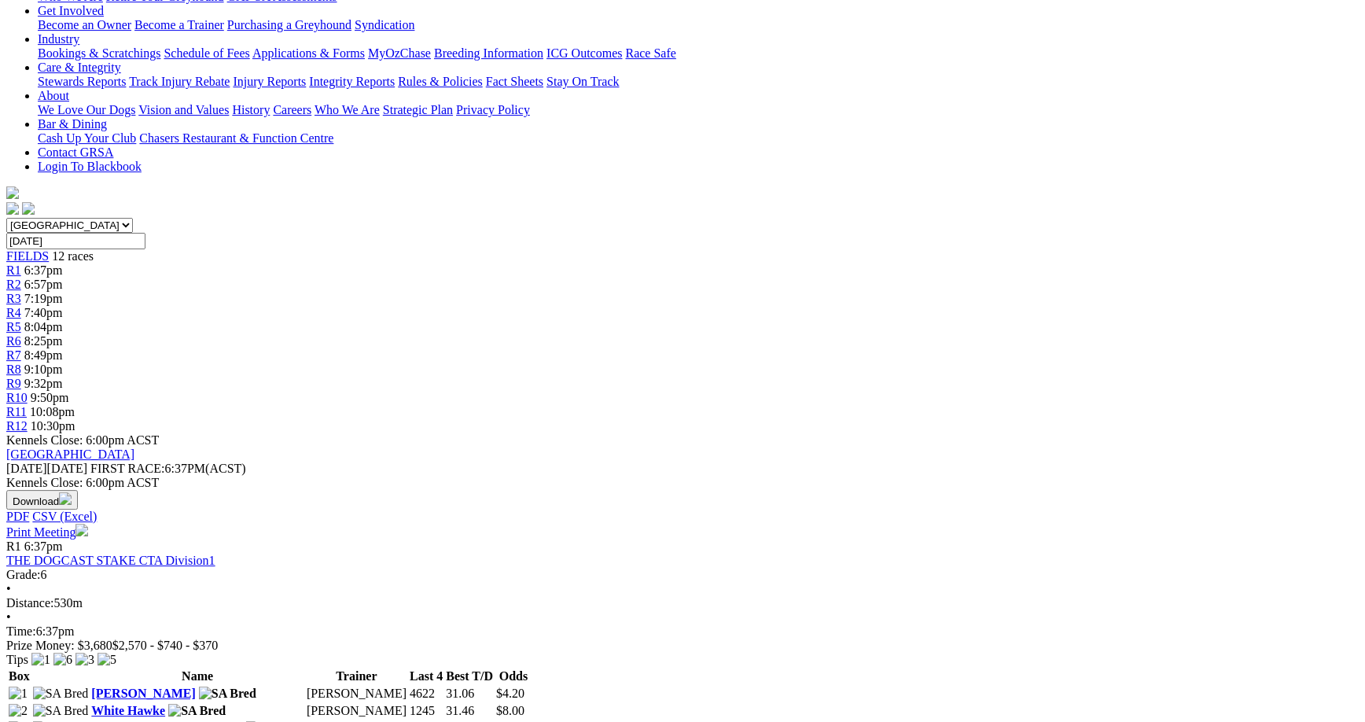
scroll to position [297, 0]
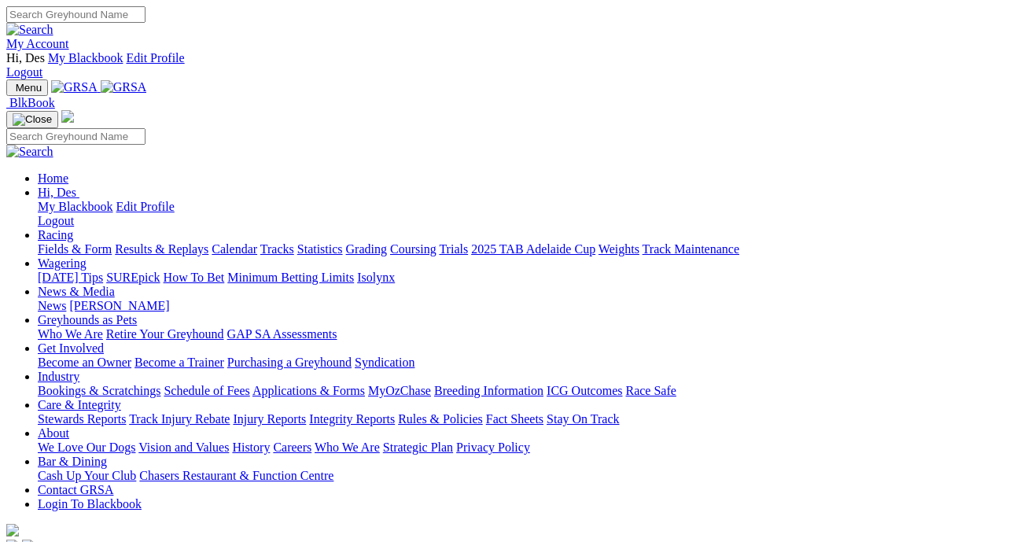
click at [73, 228] on link "Racing" at bounding box center [55, 234] width 35 height 13
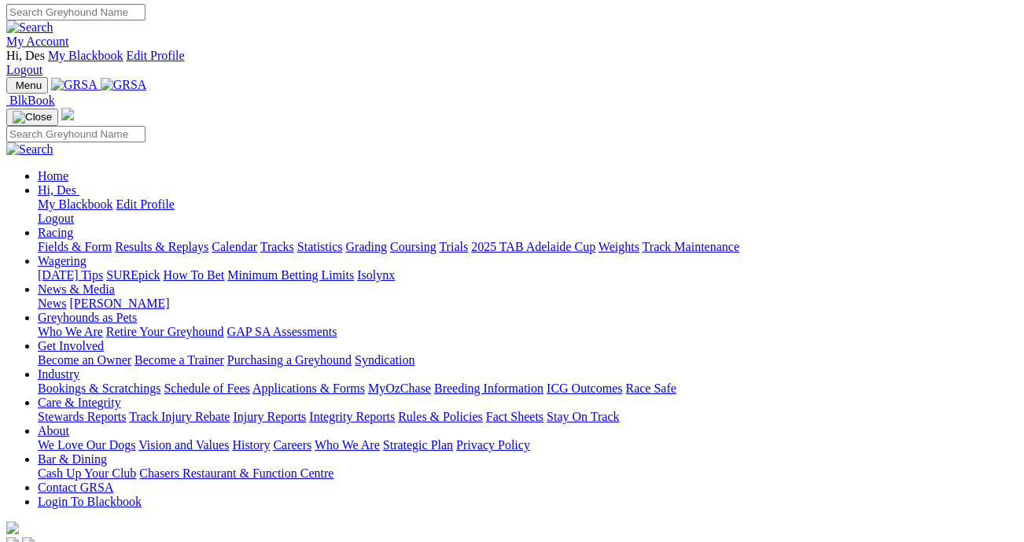
click at [204, 240] on link "Results & Replays" at bounding box center [162, 246] width 94 height 13
